Goal: Transaction & Acquisition: Purchase product/service

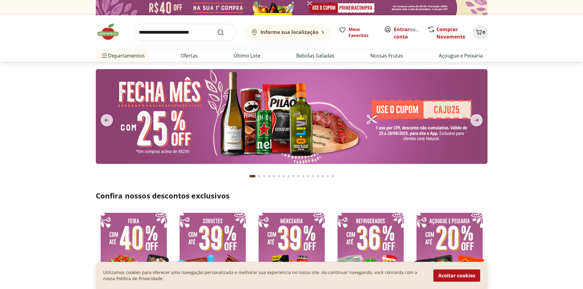
click at [159, 35] on input "search" at bounding box center [185, 32] width 103 height 17
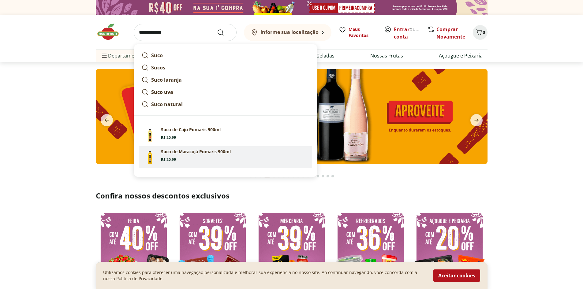
click at [176, 156] on section "Suco de Maracujá Pomaris 900ml Price: R$ 20,99" at bounding box center [235, 155] width 149 height 13
type input "**********"
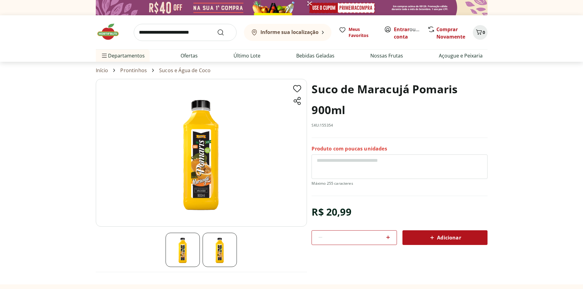
click at [390, 239] on icon at bounding box center [388, 237] width 7 height 7
click at [389, 238] on icon at bounding box center [388, 237] width 7 height 7
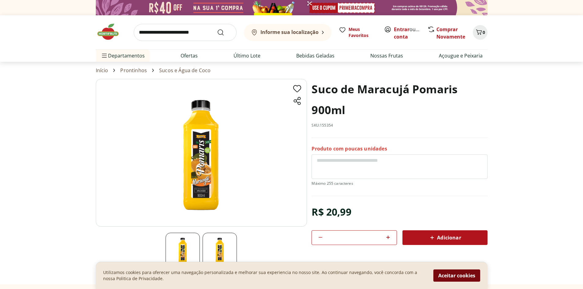
click at [449, 275] on button "Aceitar cookies" at bounding box center [457, 276] width 47 height 12
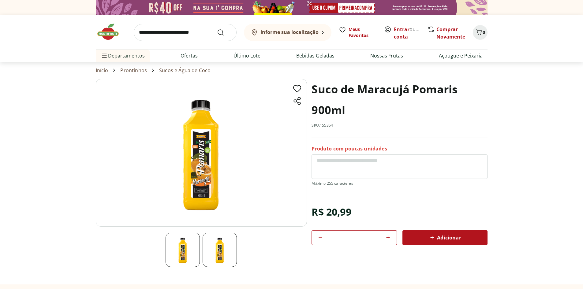
click at [388, 236] on icon at bounding box center [388, 237] width 7 height 7
type input "*"
click at [436, 241] on icon at bounding box center [432, 237] width 7 height 7
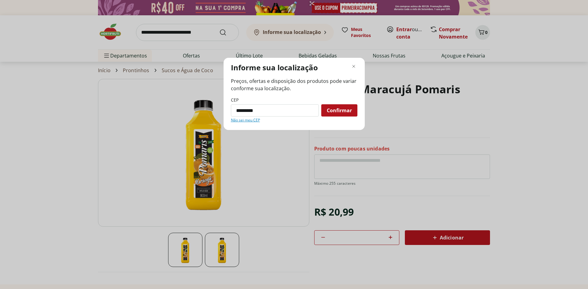
type input "*********"
click at [321, 104] on button "Confirmar" at bounding box center [339, 110] width 36 height 12
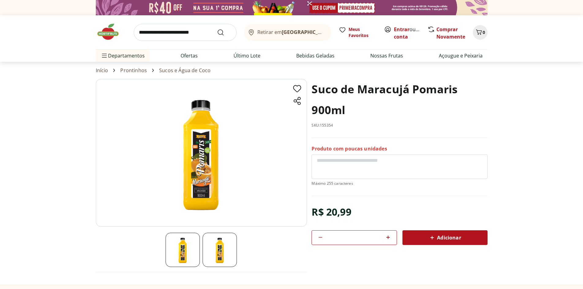
click at [433, 235] on icon at bounding box center [432, 237] width 7 height 7
click at [320, 239] on icon at bounding box center [320, 237] width 7 height 7
click at [321, 237] on icon at bounding box center [320, 237] width 7 height 7
click at [447, 236] on span "Adicionar" at bounding box center [445, 237] width 32 height 7
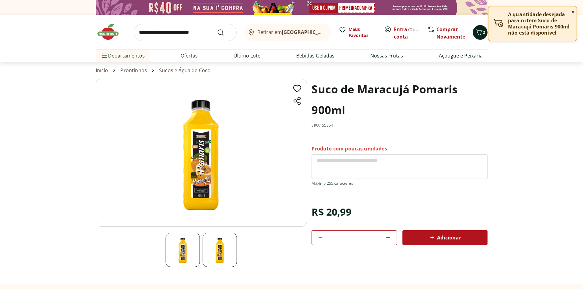
click at [483, 35] on span "2" at bounding box center [484, 32] width 2 height 6
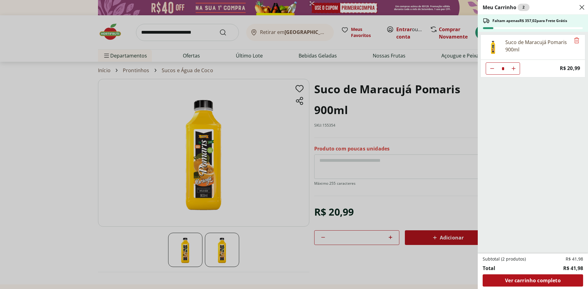
click at [465, 71] on div "Meu Carrinho 2 Faltam apenas R$ 357,02 para Frete Grátis Suco de Maracujá Pomar…" at bounding box center [294, 144] width 588 height 289
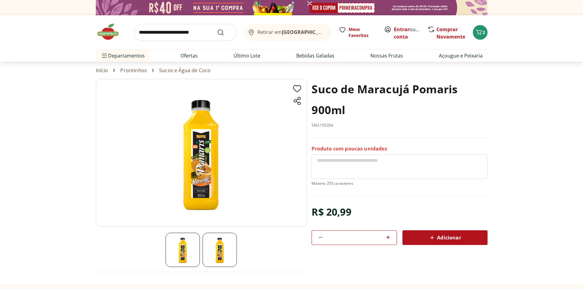
click at [318, 236] on icon at bounding box center [320, 237] width 7 height 7
click at [318, 235] on icon at bounding box center [320, 237] width 7 height 7
type input "*"
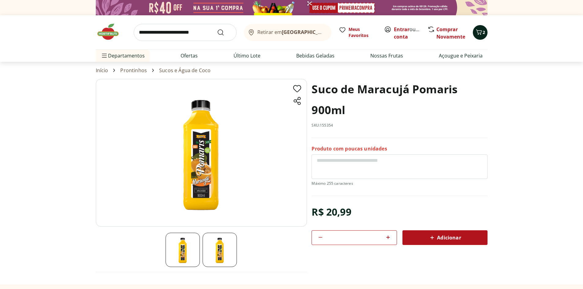
click at [482, 36] on span "Carrinho" at bounding box center [479, 32] width 7 height 8
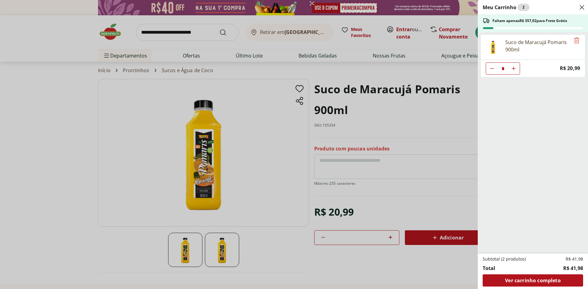
click at [430, 122] on div "Meu Carrinho 2 Faltam apenas R$ 357,02 para Frete Grátis Suco de Maracujá Pomar…" at bounding box center [294, 144] width 588 height 289
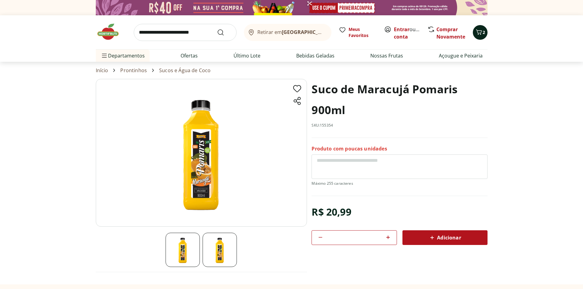
click at [477, 37] on button "2" at bounding box center [480, 32] width 15 height 15
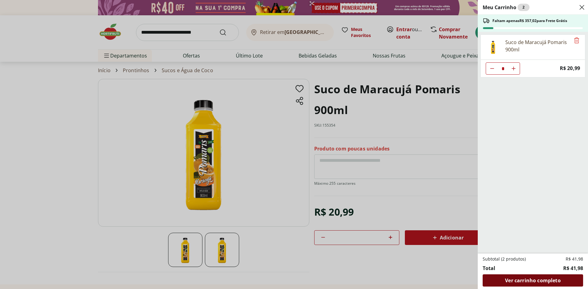
click at [530, 282] on span "Ver carrinho completo" at bounding box center [532, 280] width 55 height 5
